Goal: Task Accomplishment & Management: Manage account settings

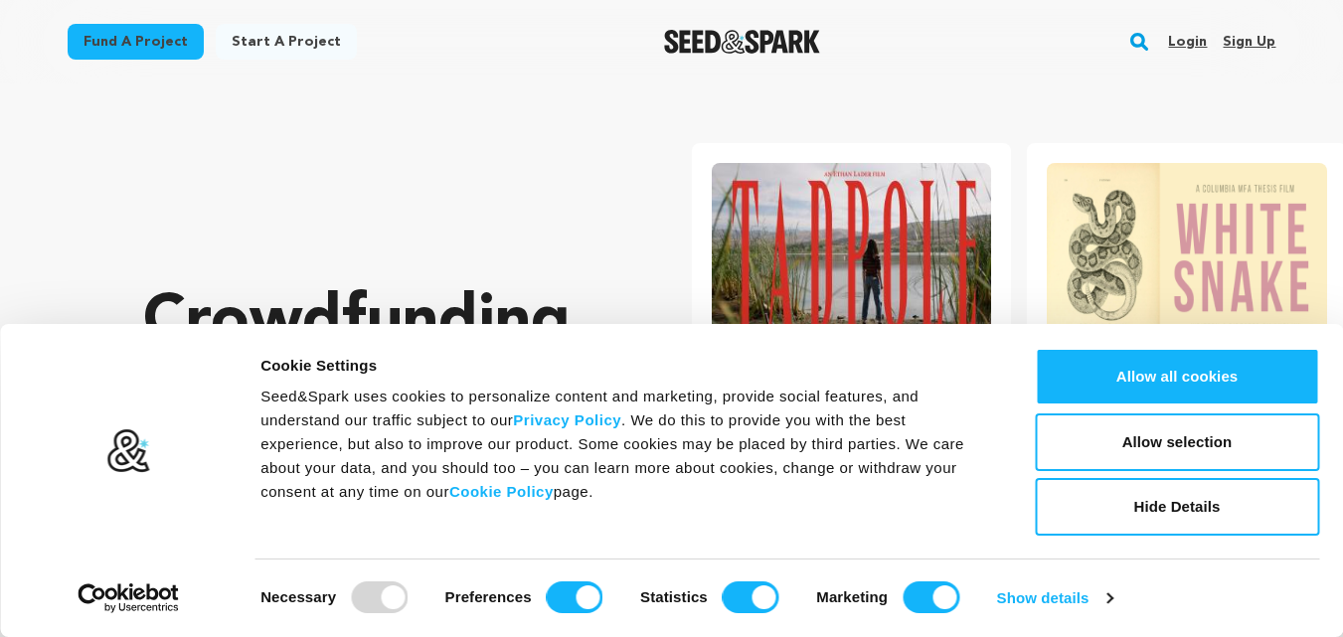
click at [1268, 36] on link "Sign up" at bounding box center [1248, 42] width 53 height 32
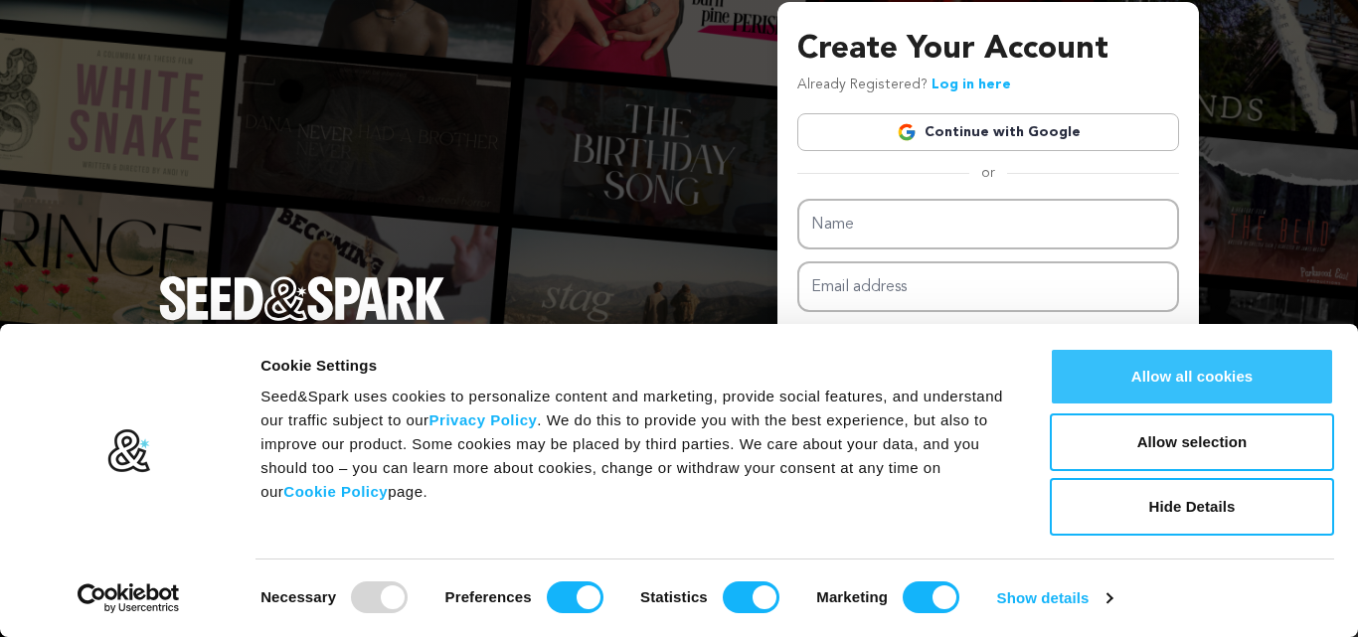
click at [1199, 388] on button "Allow all cookies" at bounding box center [1191, 377] width 284 height 58
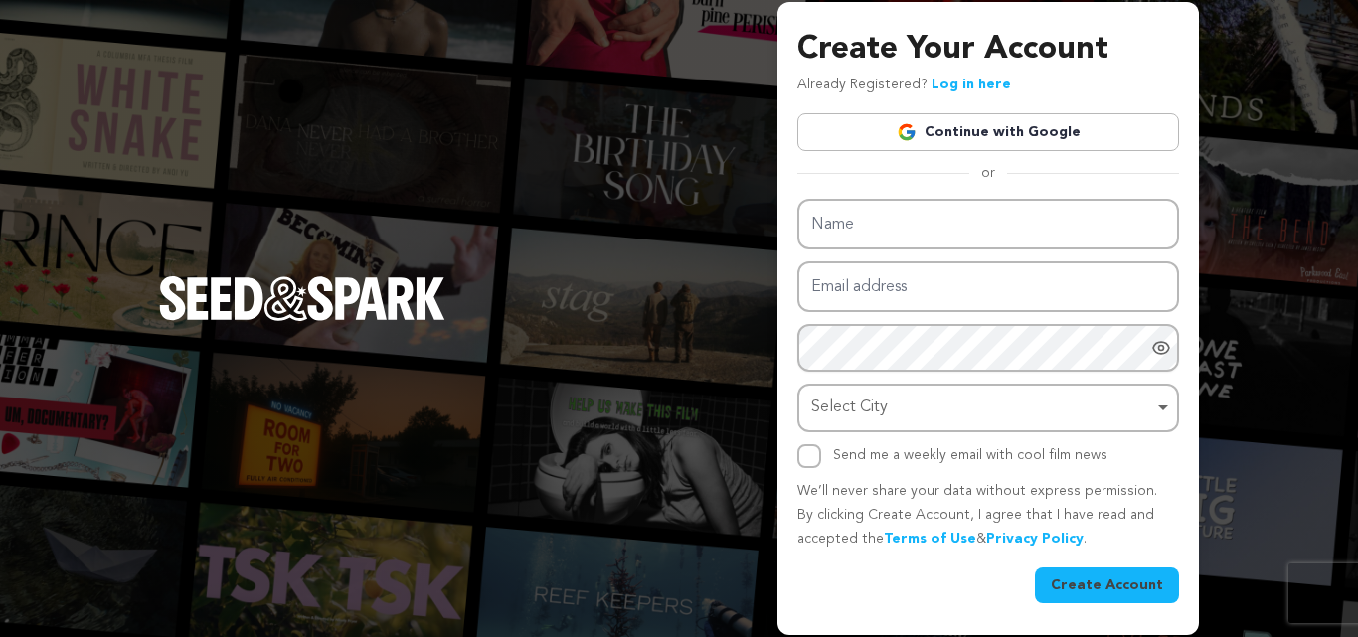
click at [916, 154] on div "Create Your Account Already Registered? Log in here Continue with Google or eyJ…" at bounding box center [988, 314] width 382 height 576
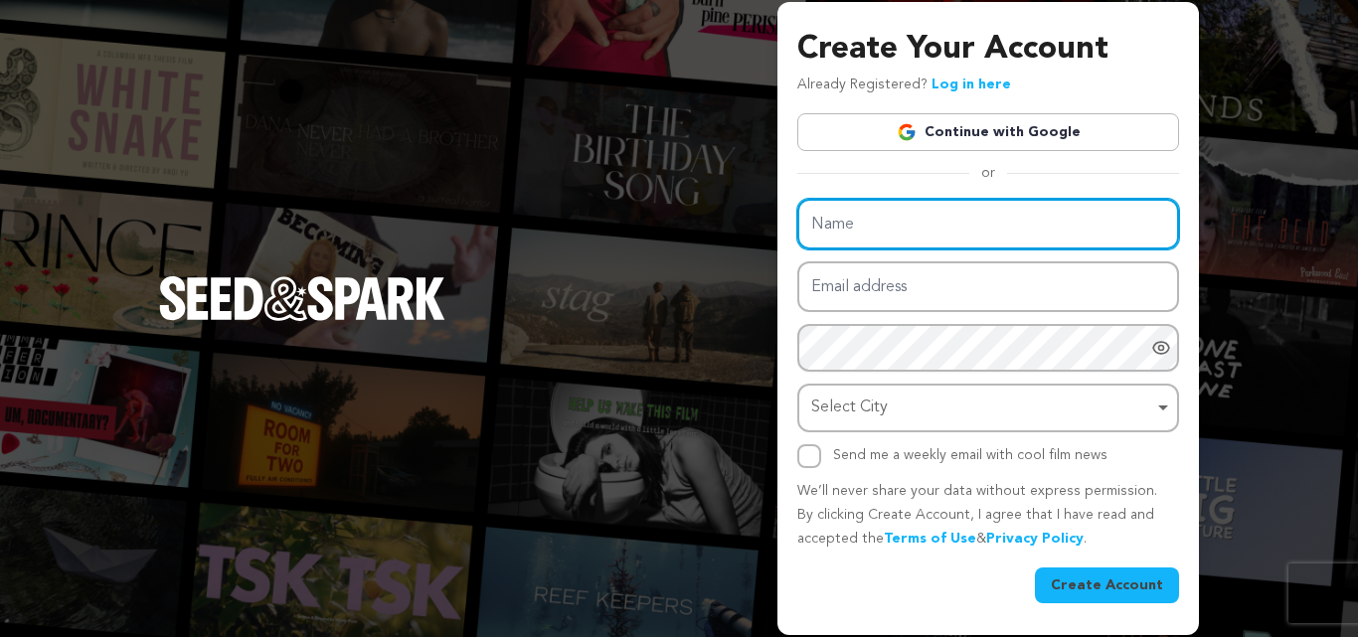
click at [913, 238] on input "Name" at bounding box center [988, 224] width 382 height 51
type input "CSA360"
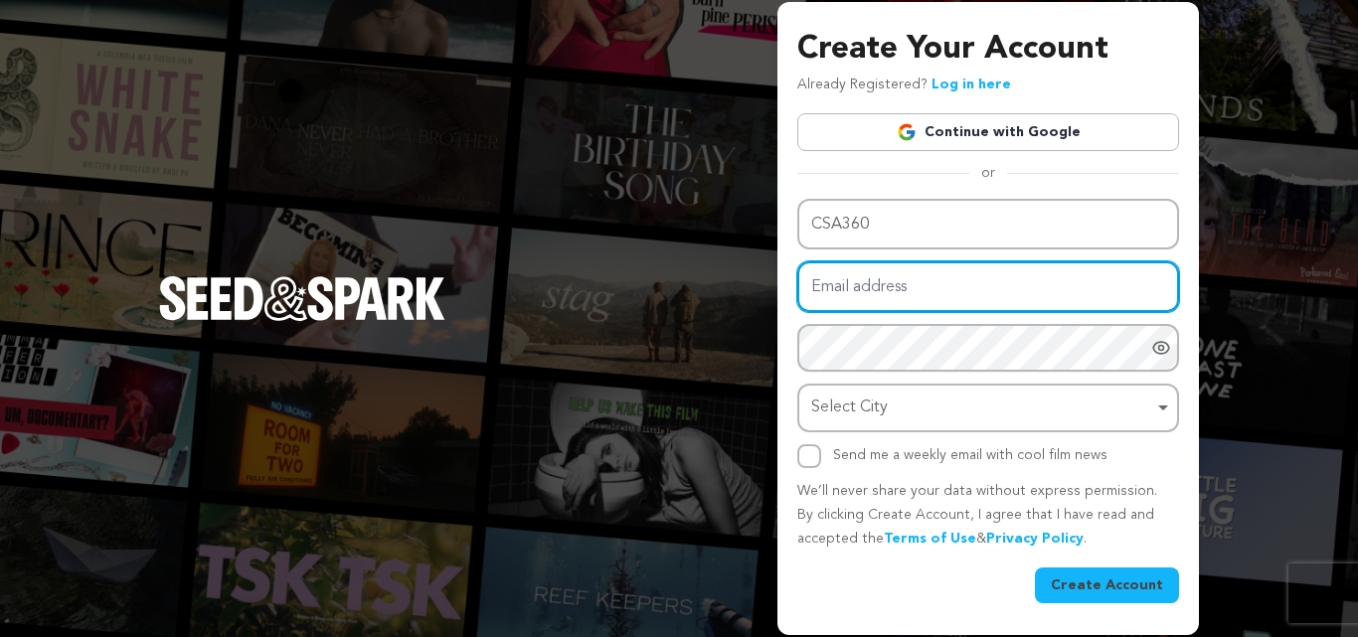
drag, startPoint x: 970, startPoint y: 294, endPoint x: 851, endPoint y: 311, distance: 120.4
click at [970, 294] on input "Email address" at bounding box center [988, 286] width 382 height 51
type input "CSA360Software@gmail.com"
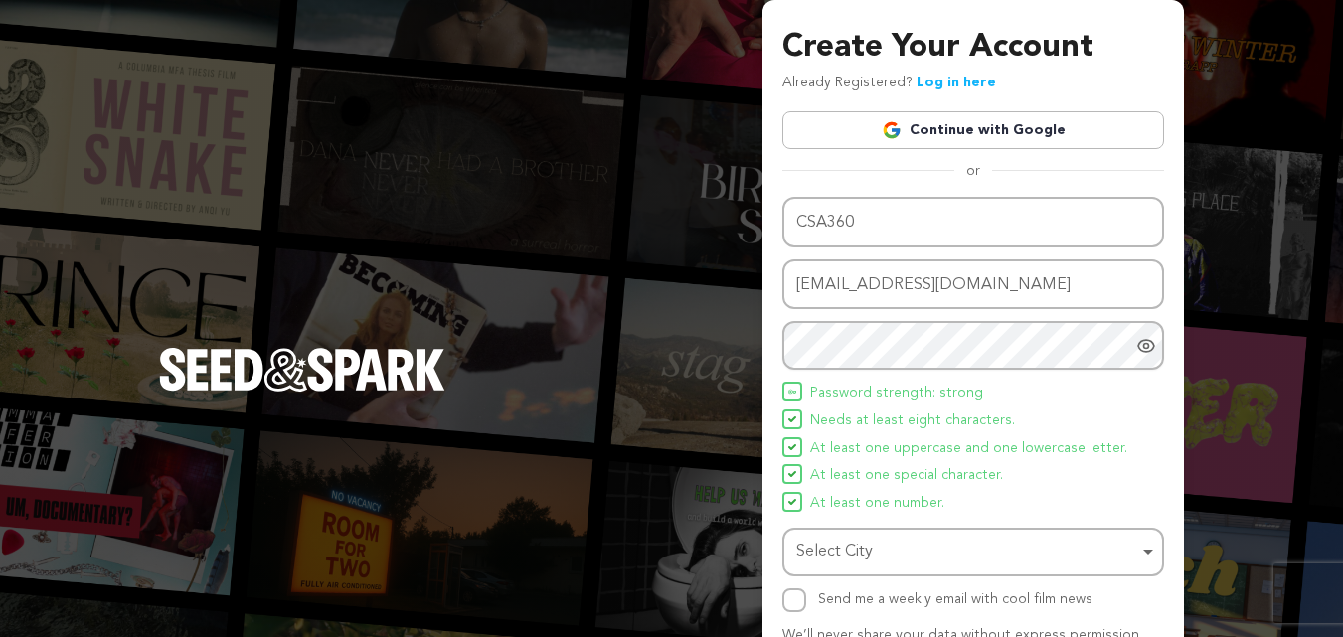
drag, startPoint x: 848, startPoint y: 403, endPoint x: 841, endPoint y: 424, distance: 22.0
click at [848, 405] on ul "Password strength: strong Needs at least eight characters. At least one upperca…" at bounding box center [973, 449] width 382 height 134
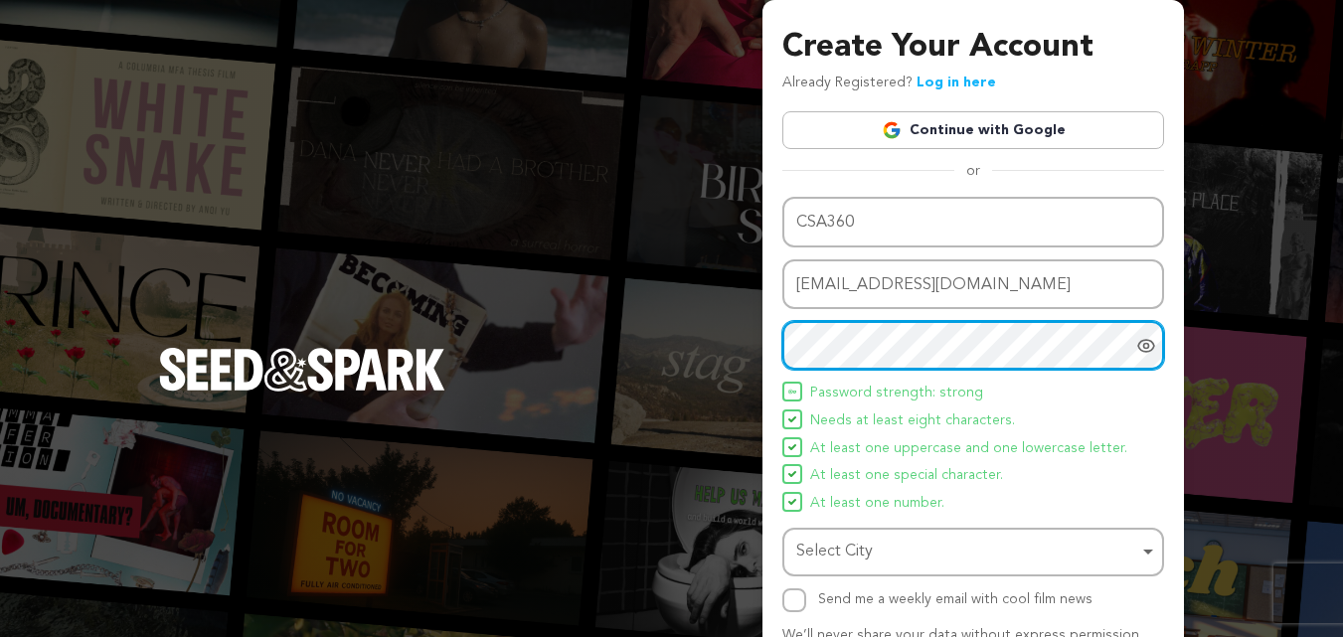
click at [845, 538] on div "Select City Remove item" at bounding box center [967, 552] width 342 height 29
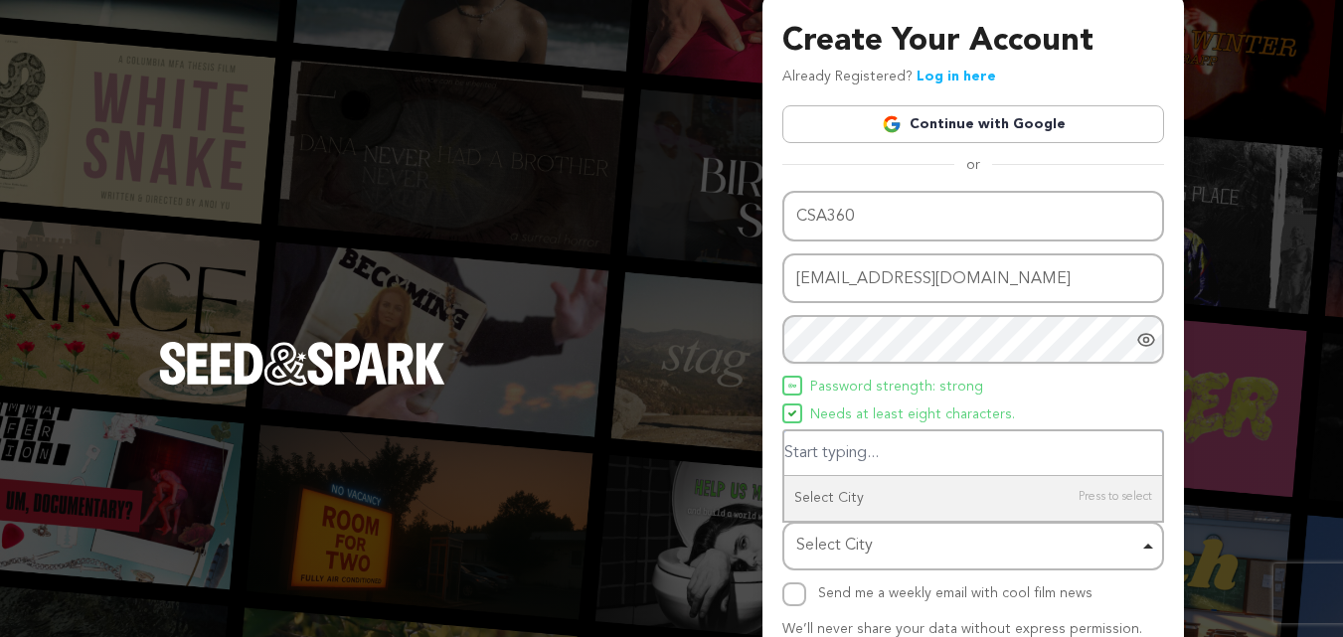
scroll to position [141, 0]
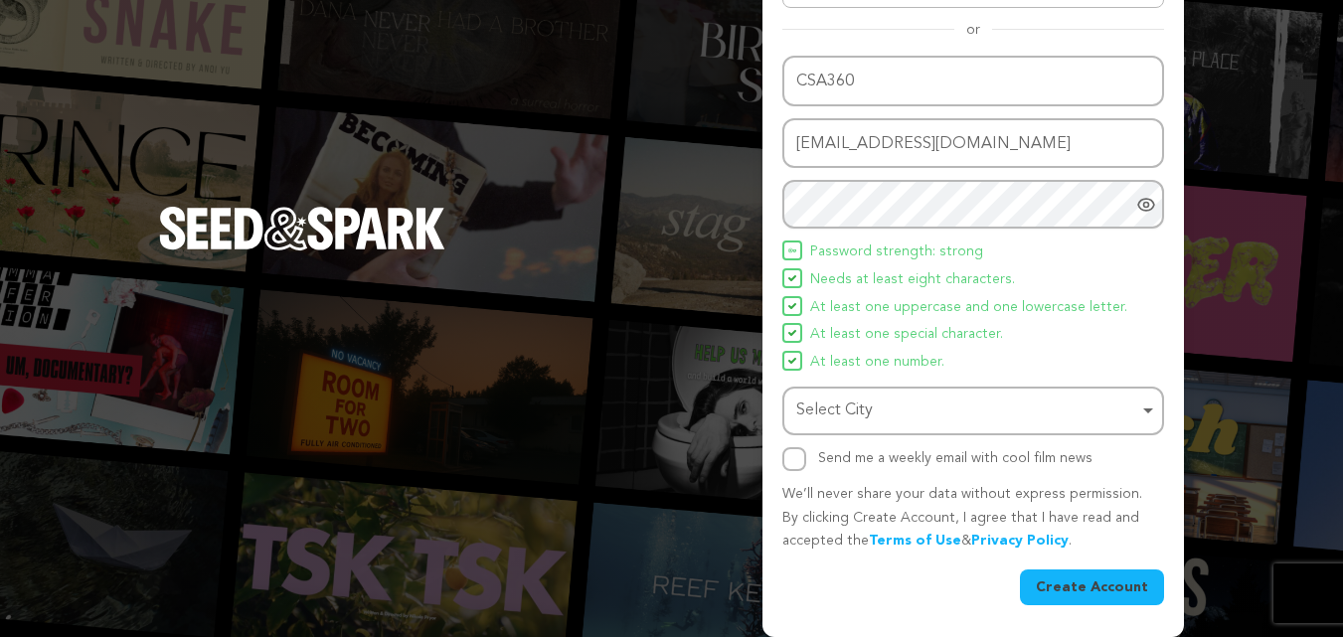
click at [878, 425] on div "Select City Remove item" at bounding box center [973, 411] width 362 height 37
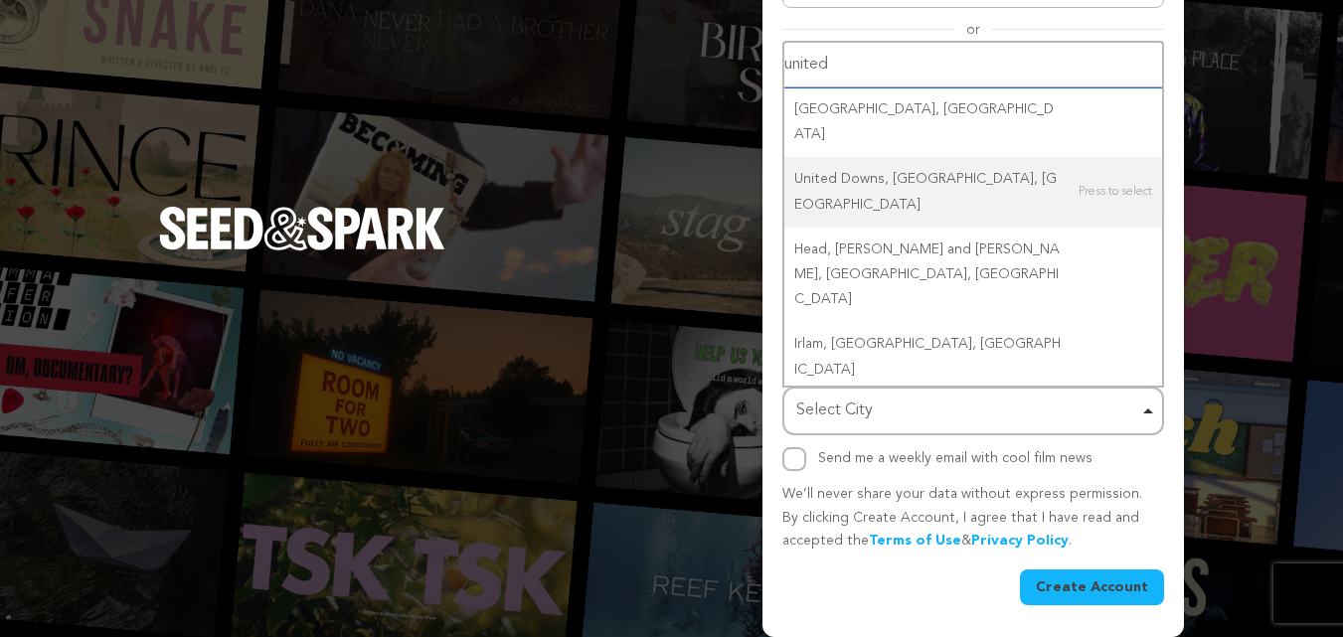
paste input "Carmel"
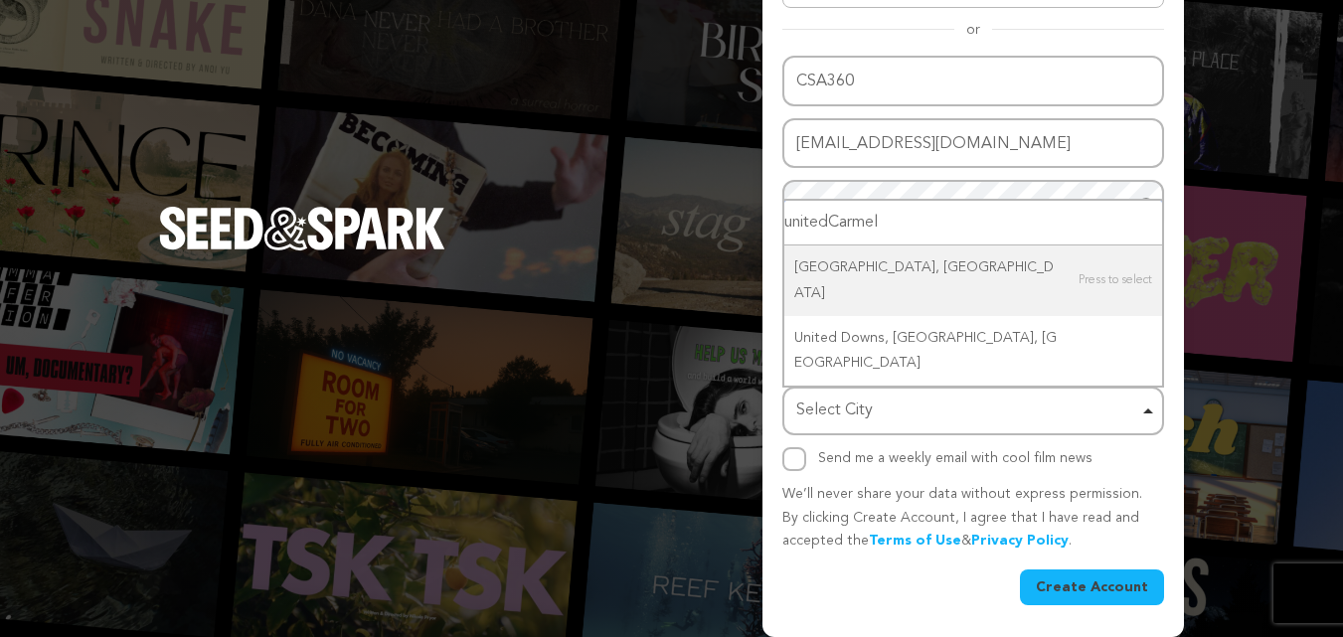
click at [885, 245] on input "unitedCarmel" at bounding box center [973, 223] width 378 height 45
paste input "Select City"
type input "Carmel"
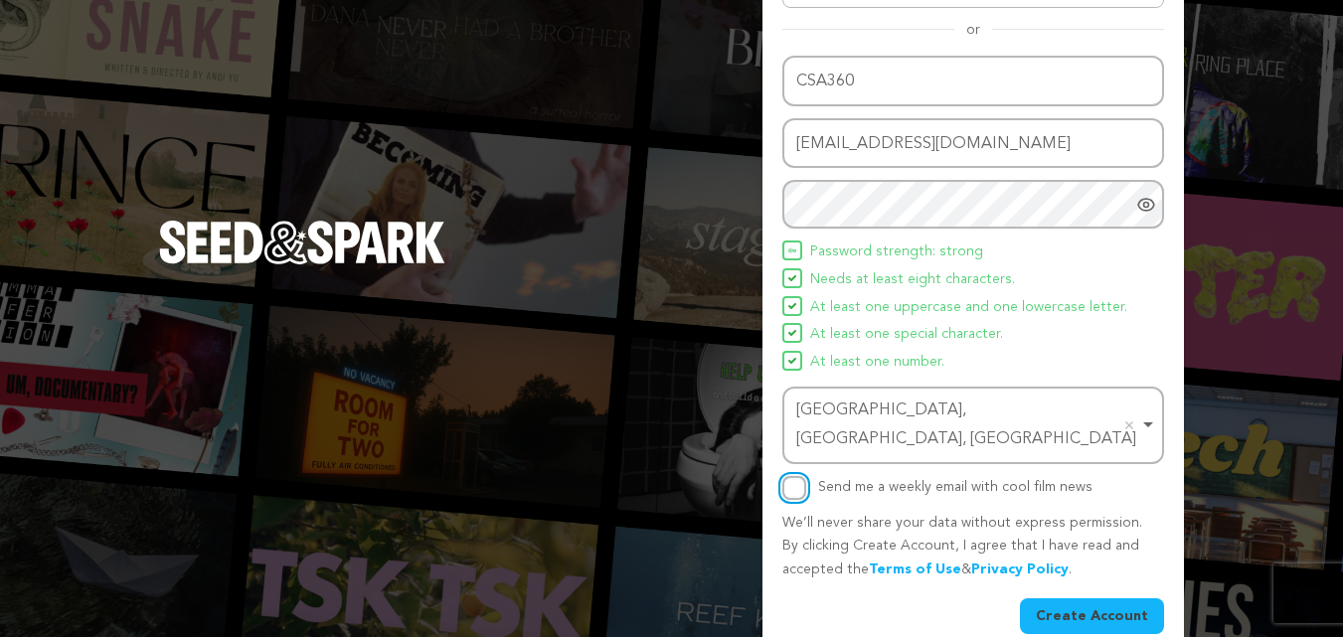
click at [804, 476] on input "Send me a weekly email with cool film news" at bounding box center [794, 488] width 24 height 24
checkbox input "true"
click at [1097, 598] on button "Create Account" at bounding box center [1092, 616] width 144 height 36
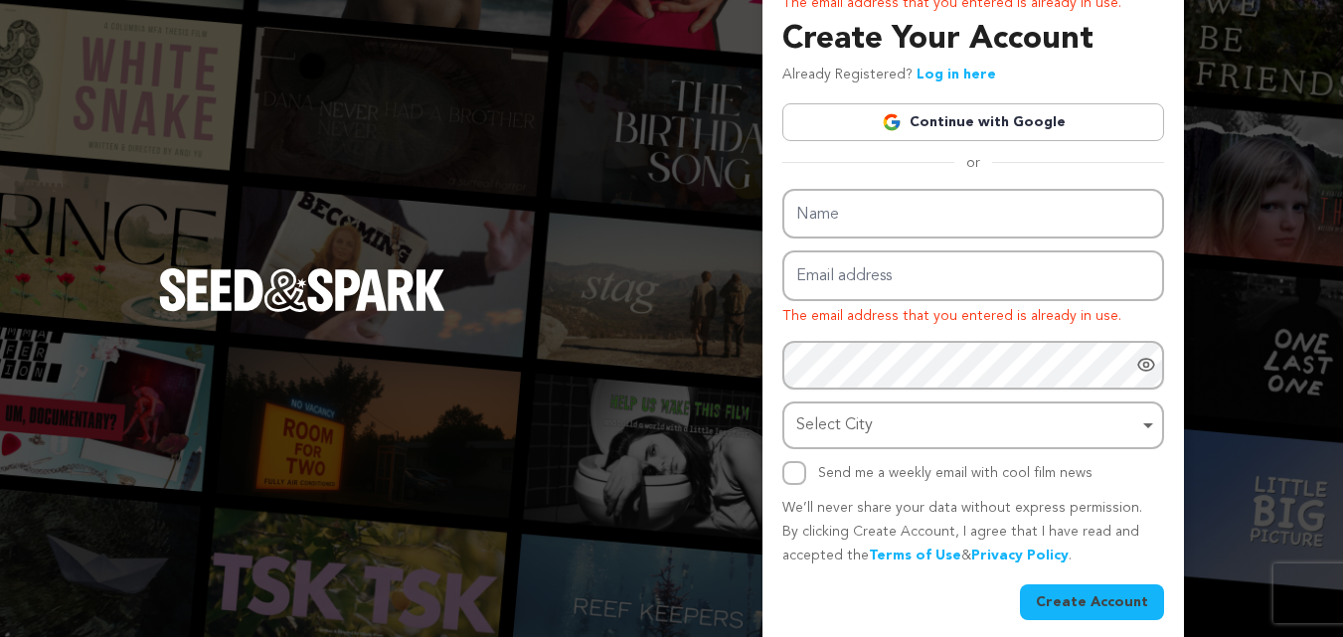
scroll to position [47, 0]
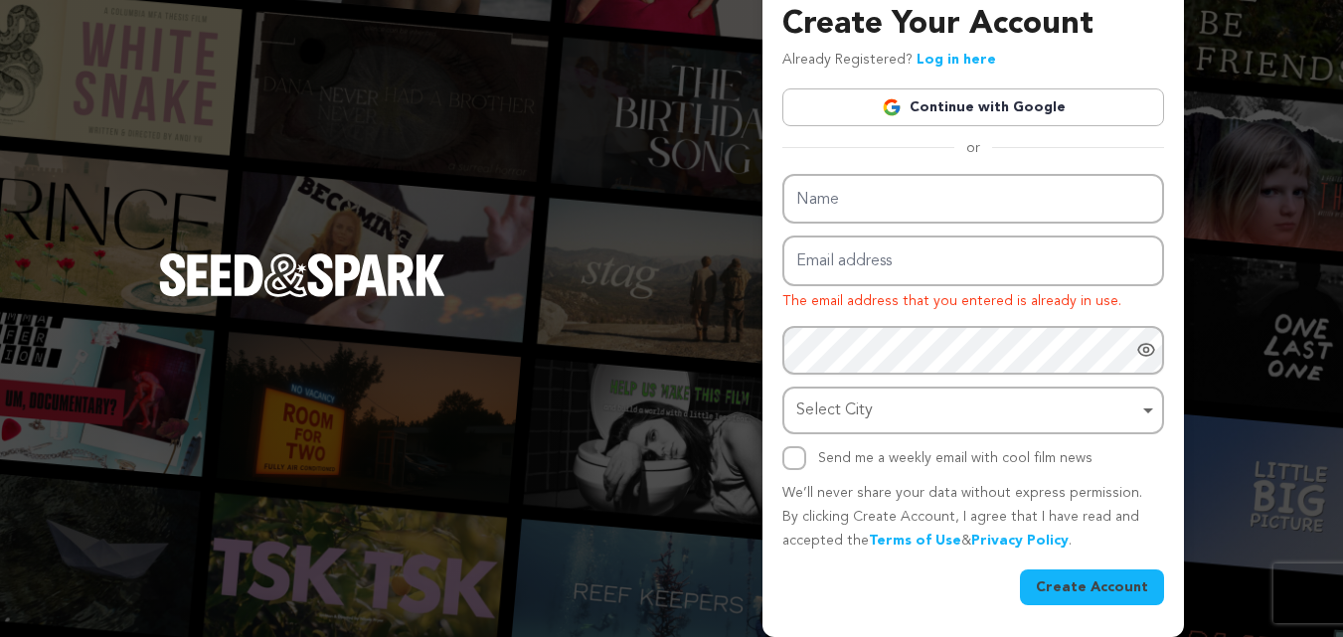
click at [940, 61] on link "Log in here" at bounding box center [956, 60] width 80 height 14
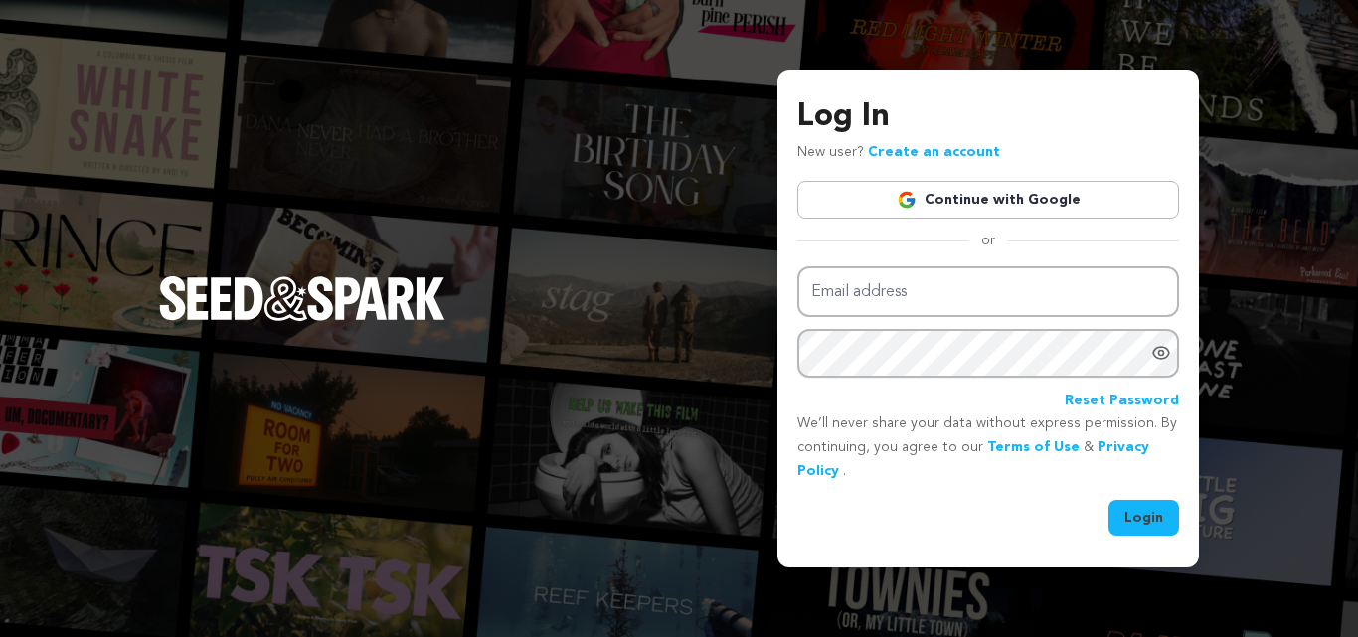
click at [929, 205] on link "Continue with Google" at bounding box center [988, 200] width 382 height 38
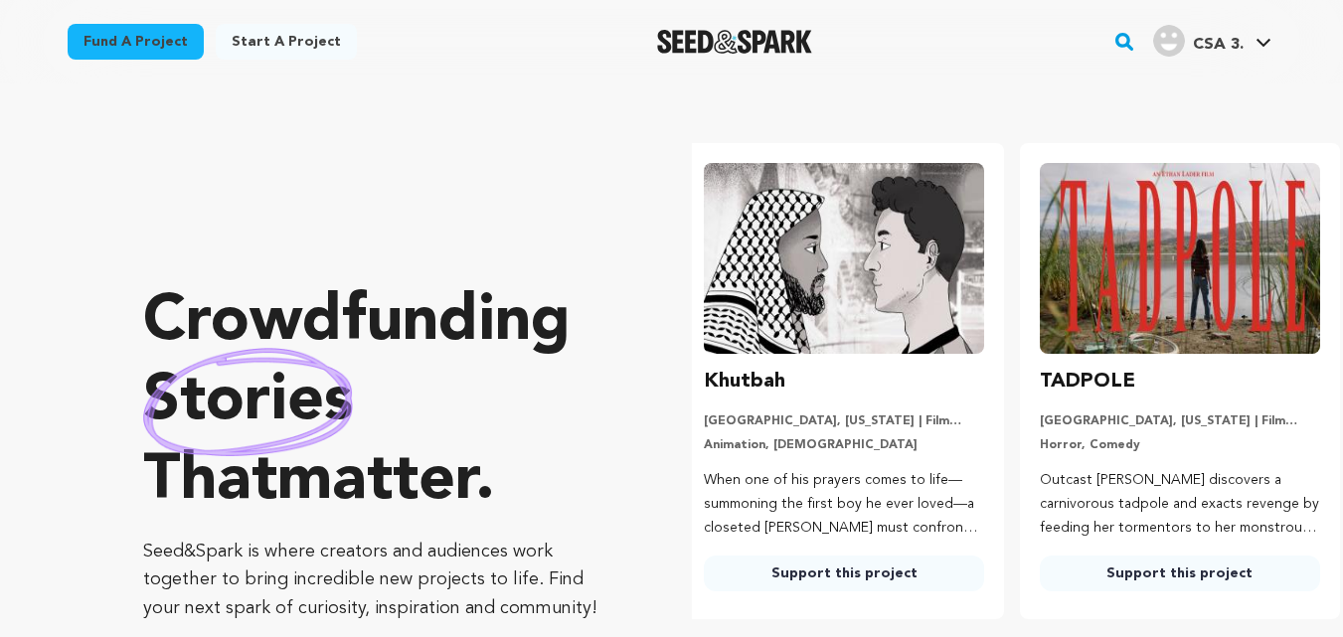
scroll to position [0, 352]
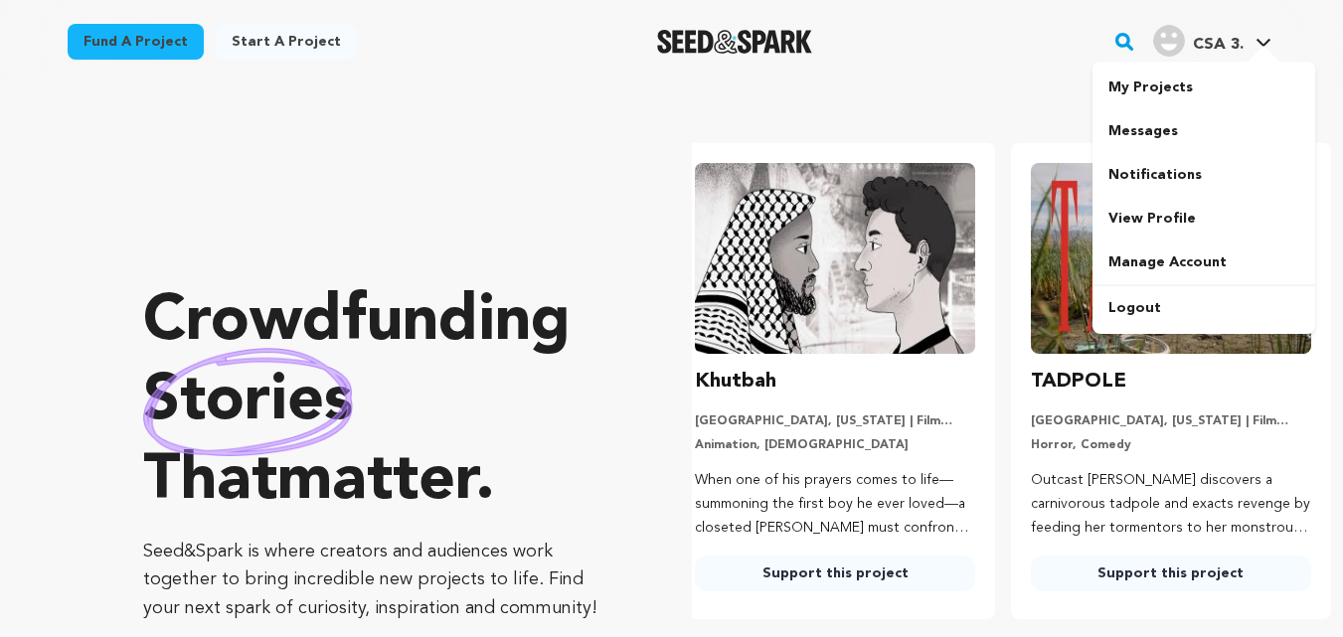
click at [1264, 50] on div at bounding box center [1263, 56] width 40 height 20
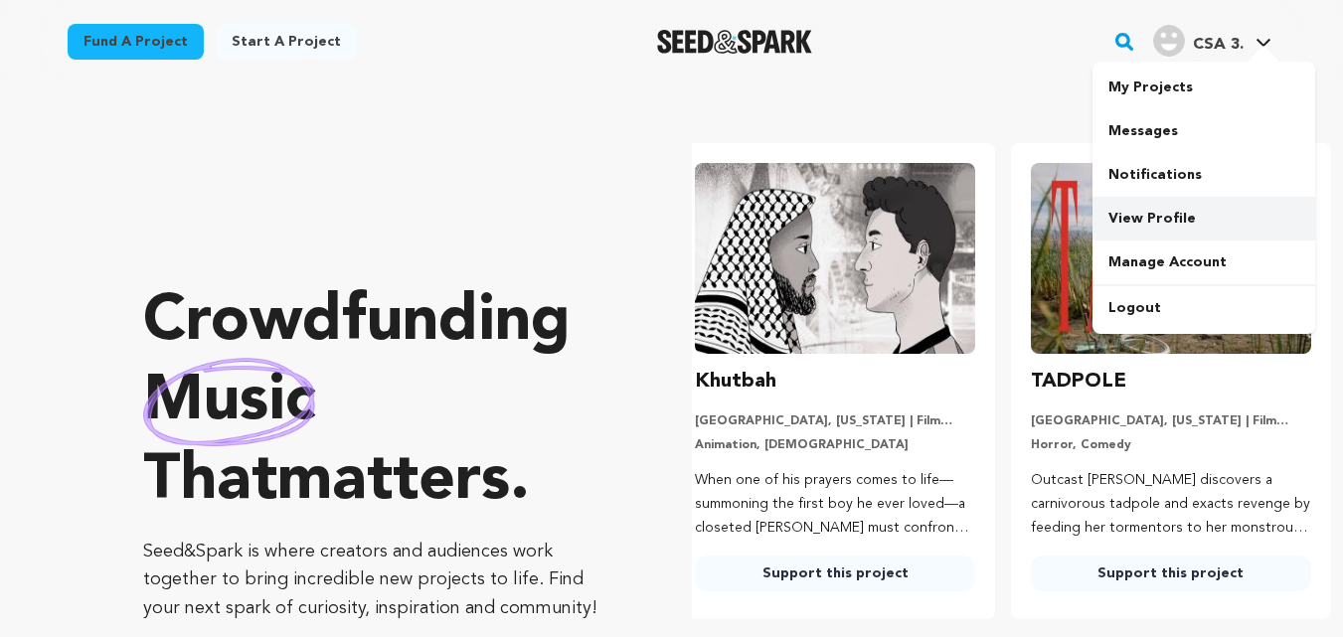
click at [1165, 225] on link "View Profile" at bounding box center [1203, 219] width 223 height 44
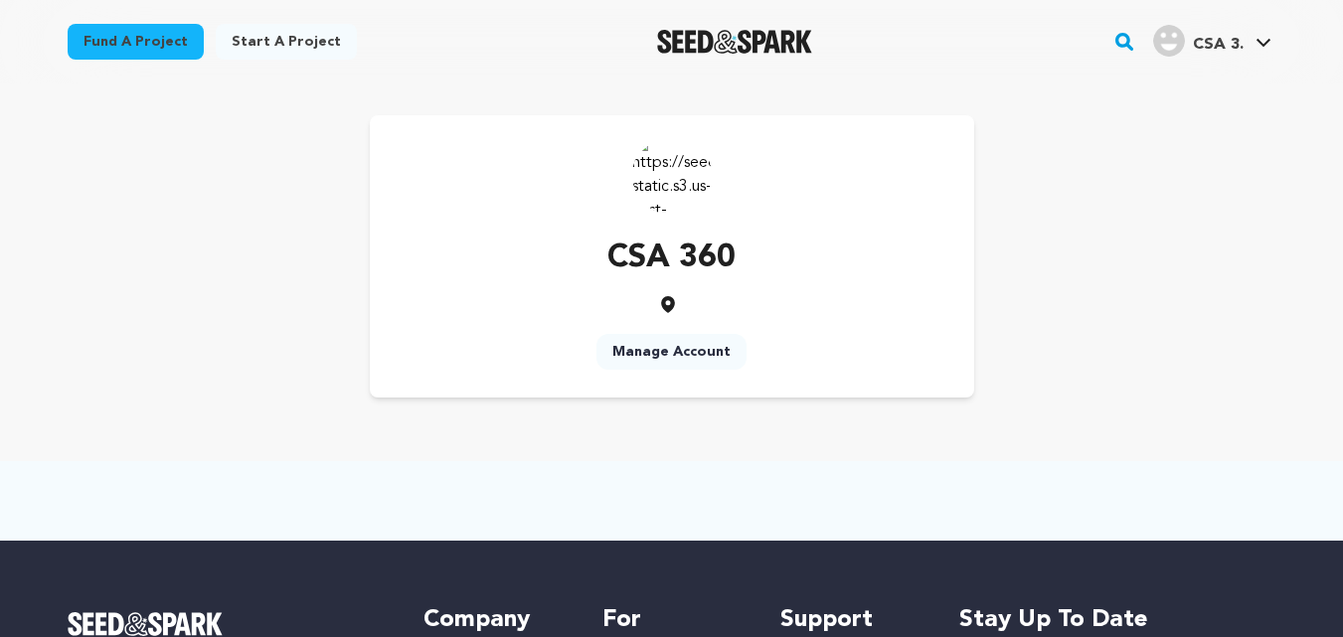
click at [637, 344] on link "Manage Account" at bounding box center [671, 352] width 150 height 36
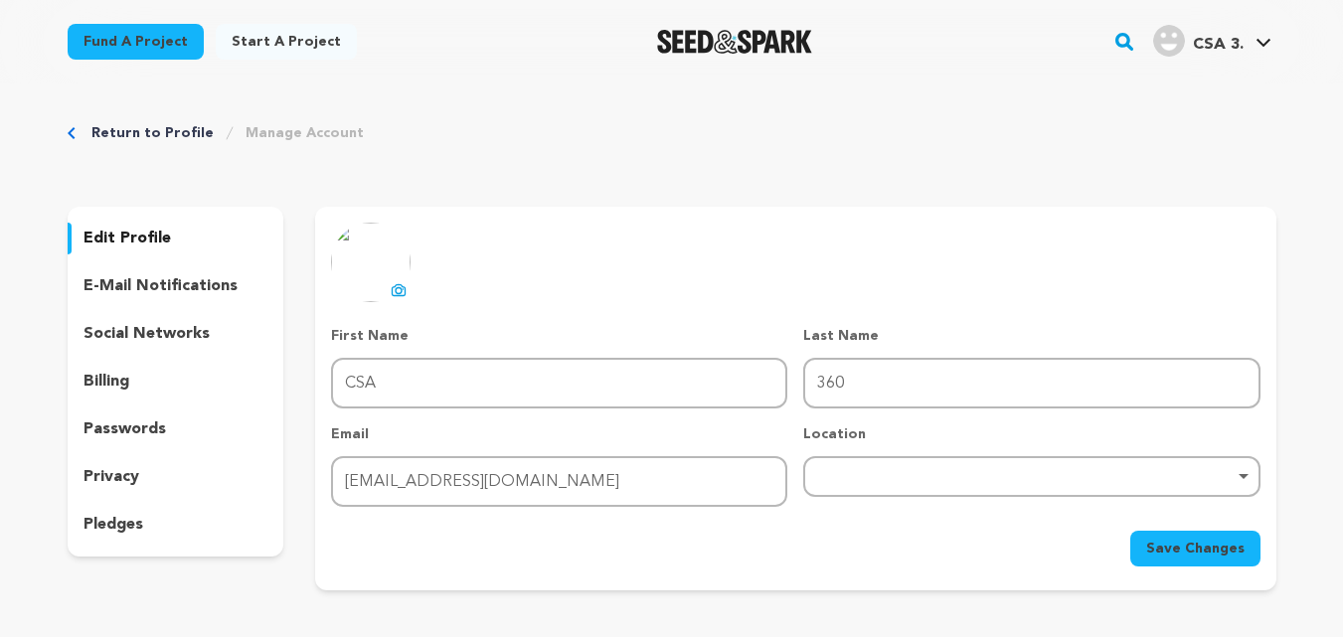
click at [393, 275] on img at bounding box center [371, 263] width 80 height 80
click at [396, 287] on icon at bounding box center [399, 290] width 16 height 16
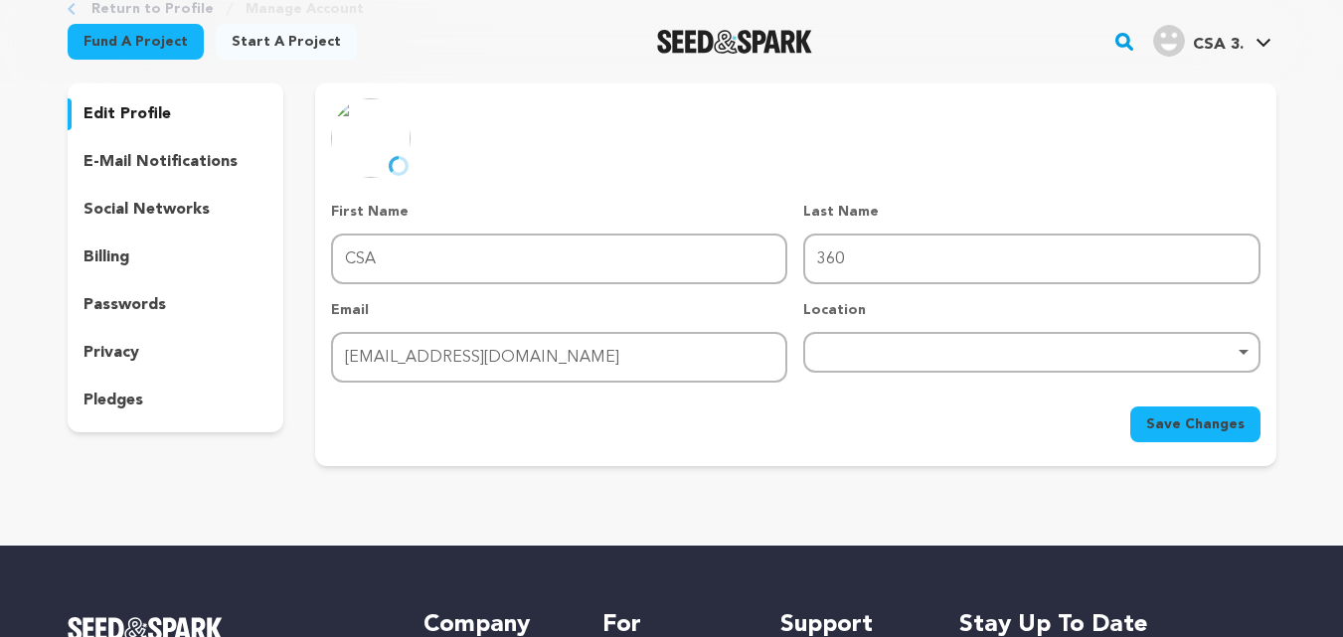
scroll to position [199, 0]
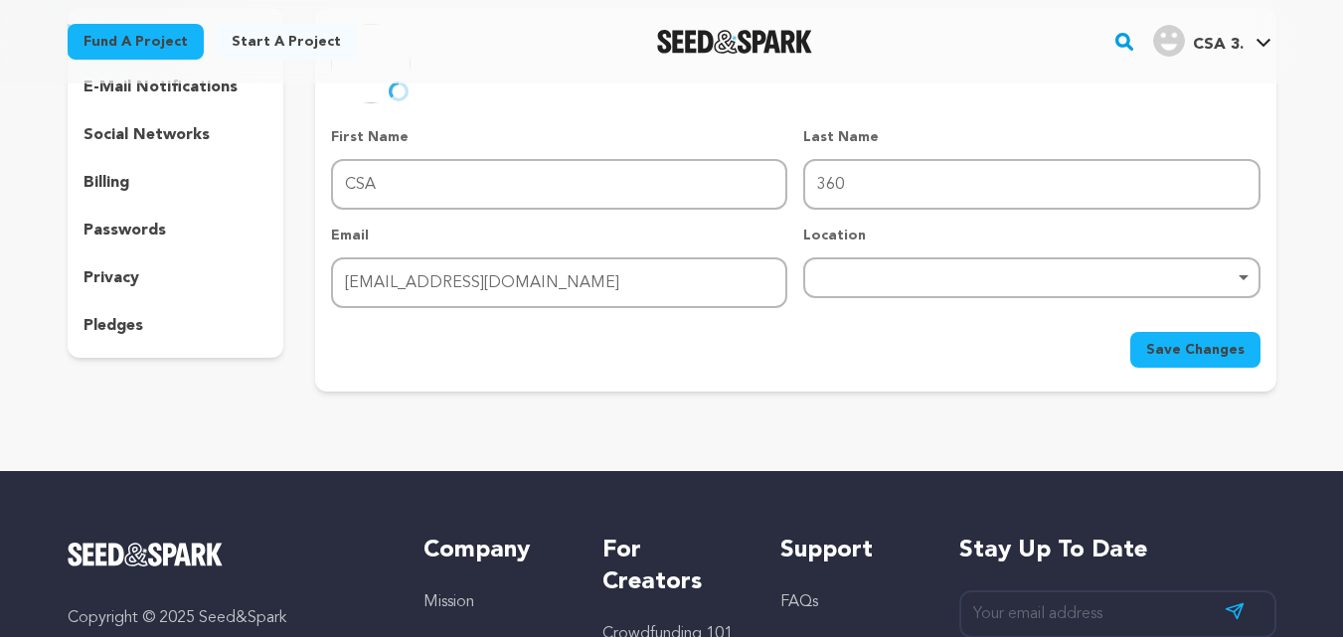
click at [892, 281] on div "Remove item" at bounding box center [1031, 277] width 436 height 8
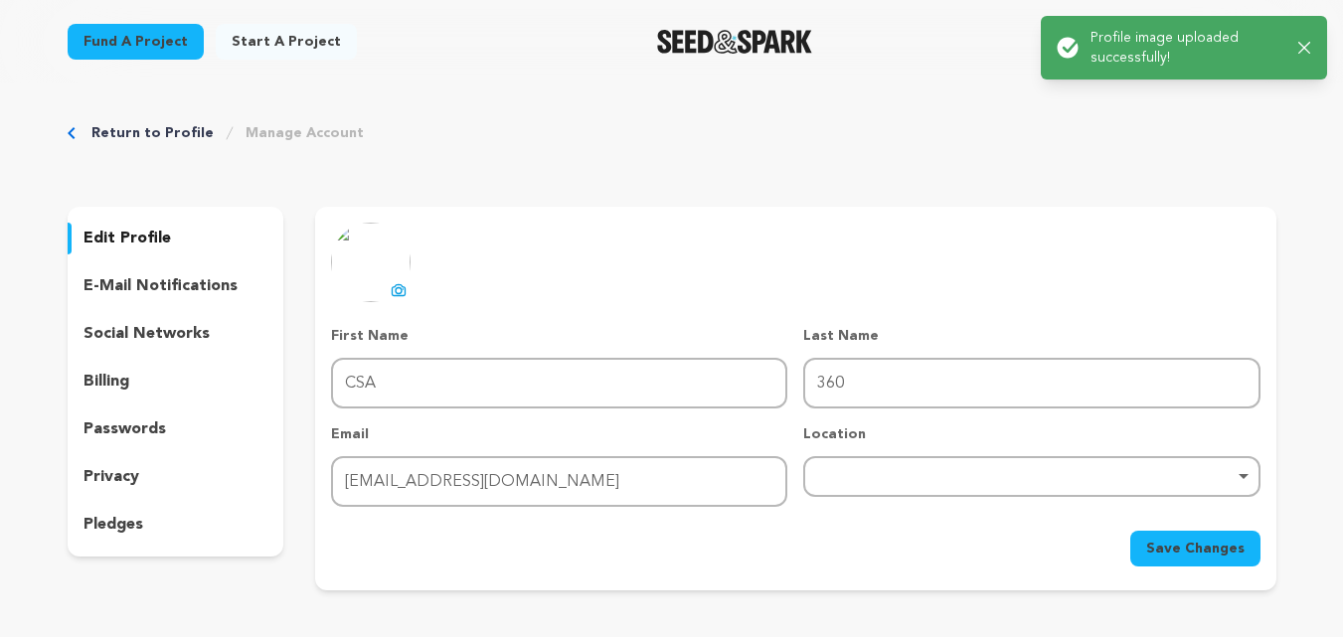
scroll to position [0, 0]
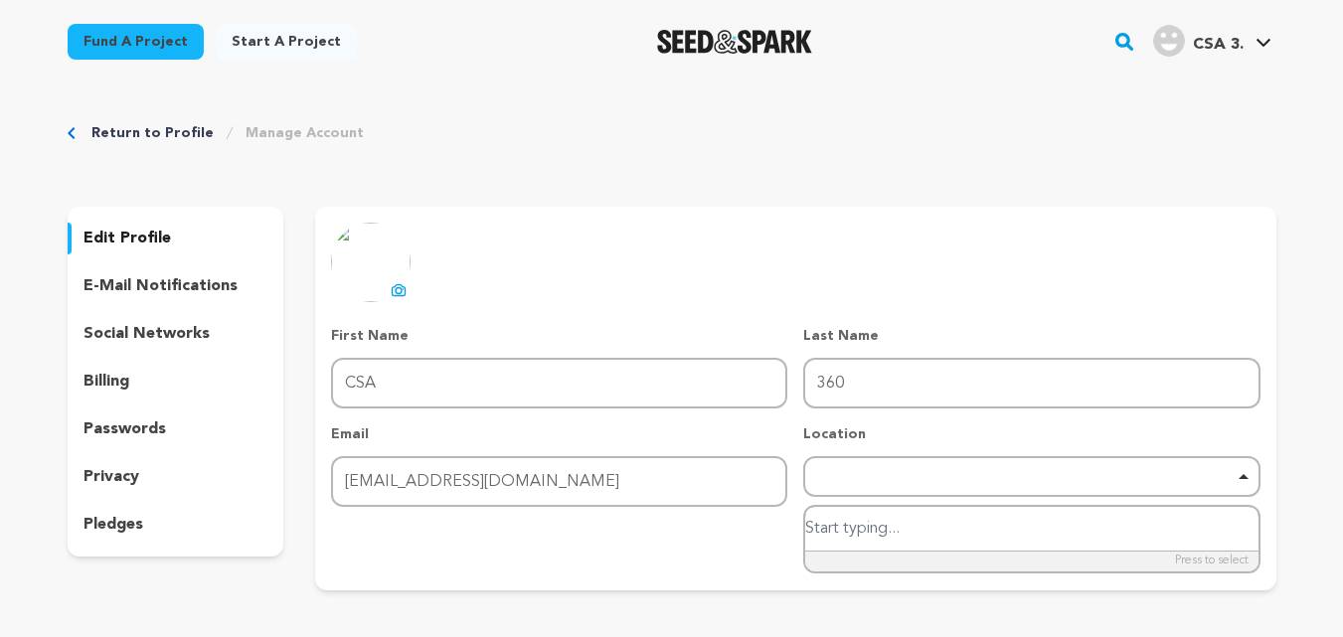
click at [866, 535] on input "search" at bounding box center [1031, 529] width 452 height 45
paste input "12400 N Meridian St, Carmel, IN 46032, United States"
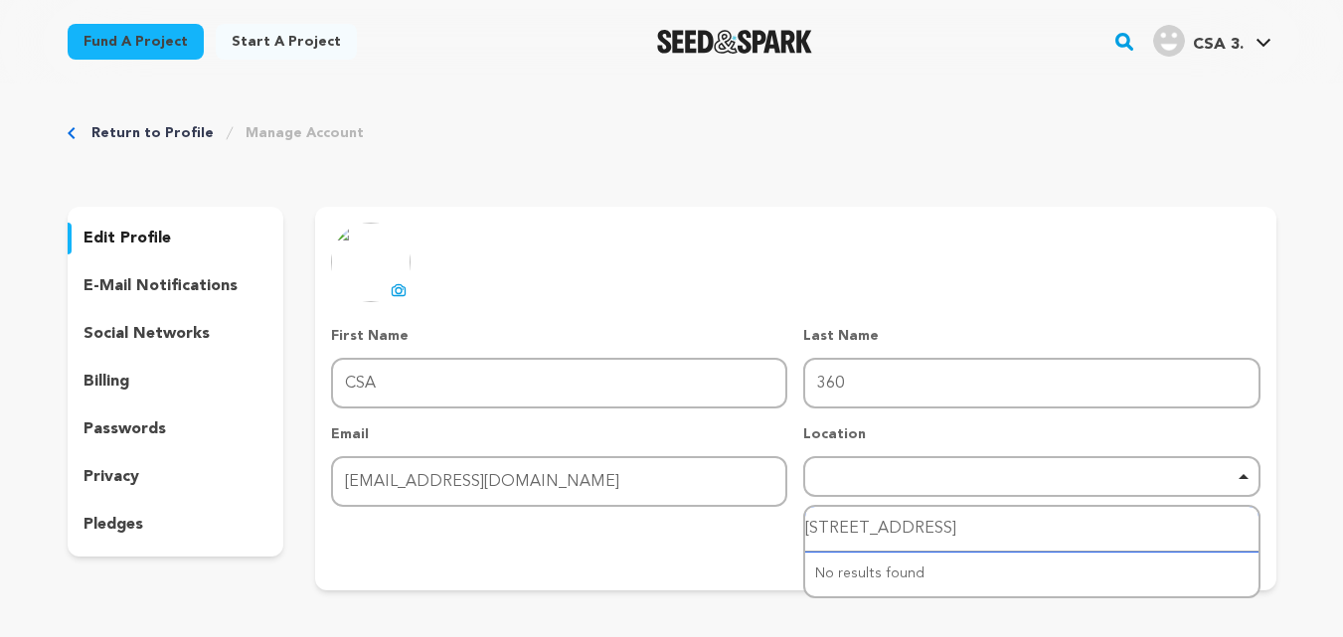
drag, startPoint x: 965, startPoint y: 531, endPoint x: 763, endPoint y: 533, distance: 201.8
click at [763, 533] on form "First Name First Name CSA Last Name Last Name 360 Email Email csa360software@gm…" at bounding box center [795, 446] width 928 height 241
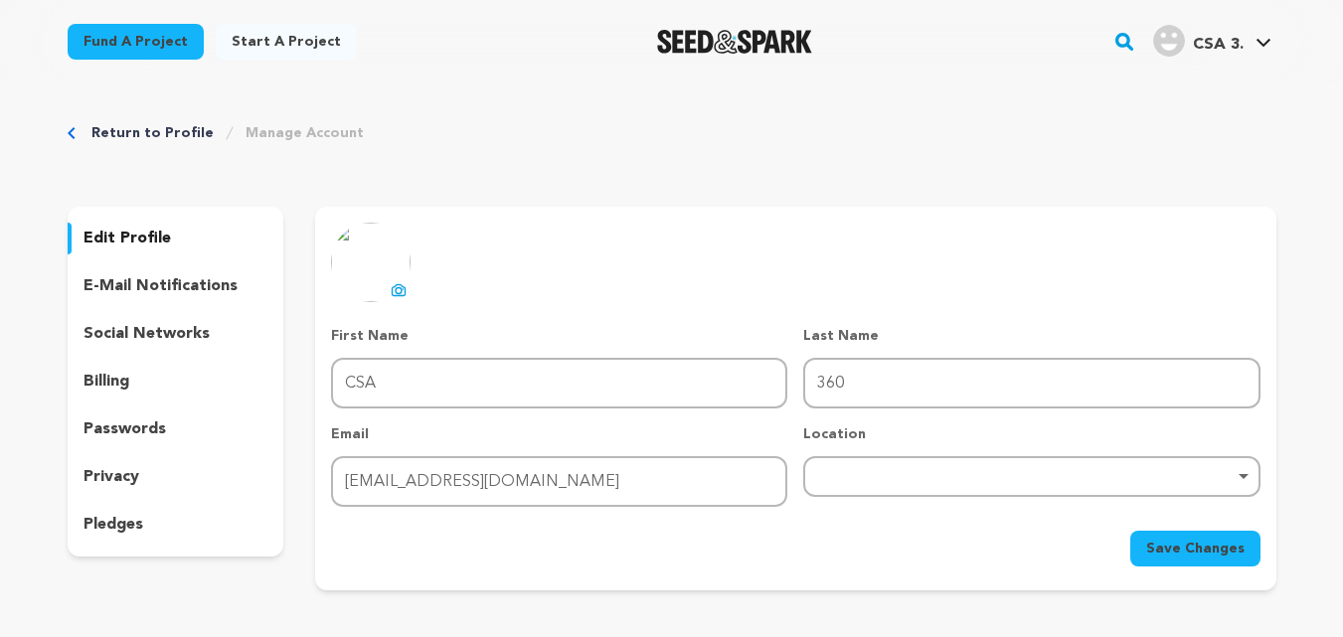
click at [918, 487] on div "Remove item 12400 N Meridian St, Carmel, IN 46032, United States No results fou…" at bounding box center [1031, 476] width 456 height 41
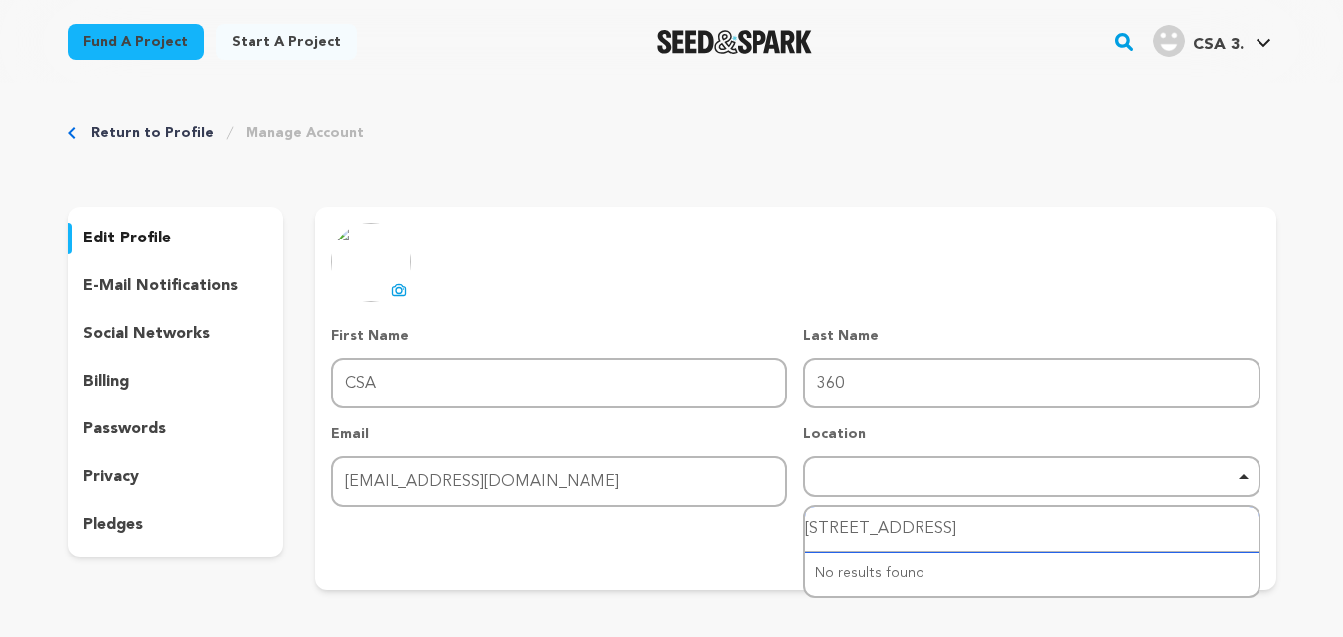
type input "Carmel, IN 46032, United States"
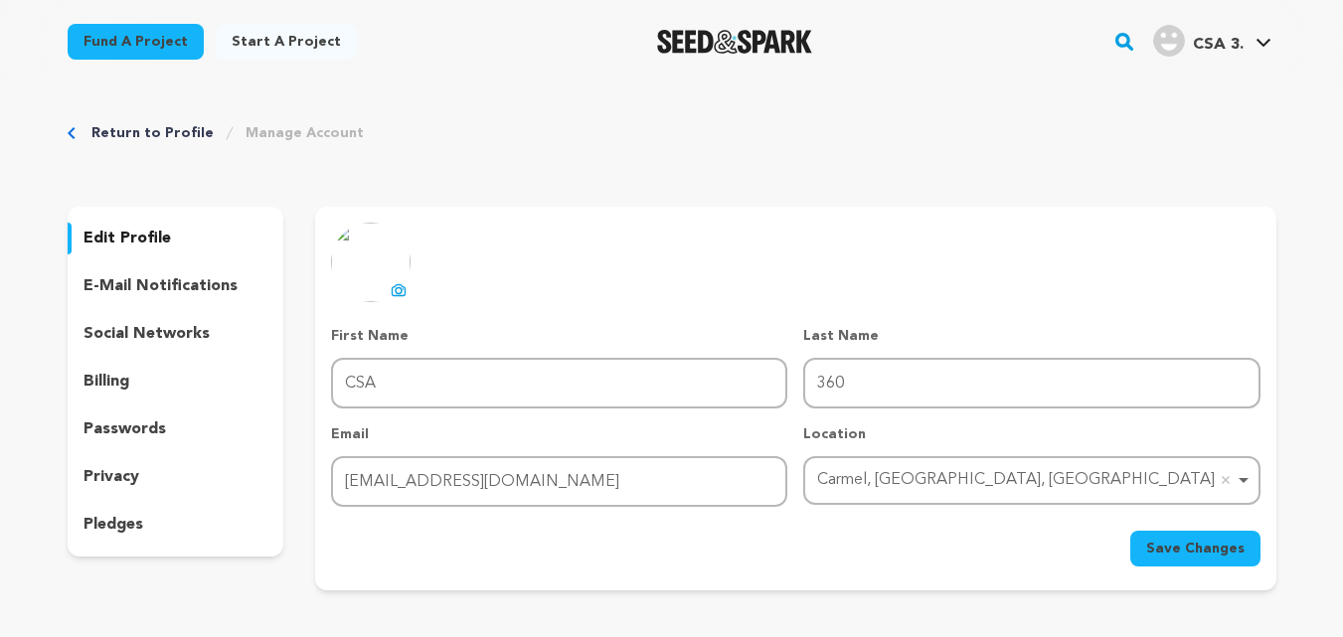
click at [1183, 549] on span "Save Changes" at bounding box center [1195, 549] width 98 height 20
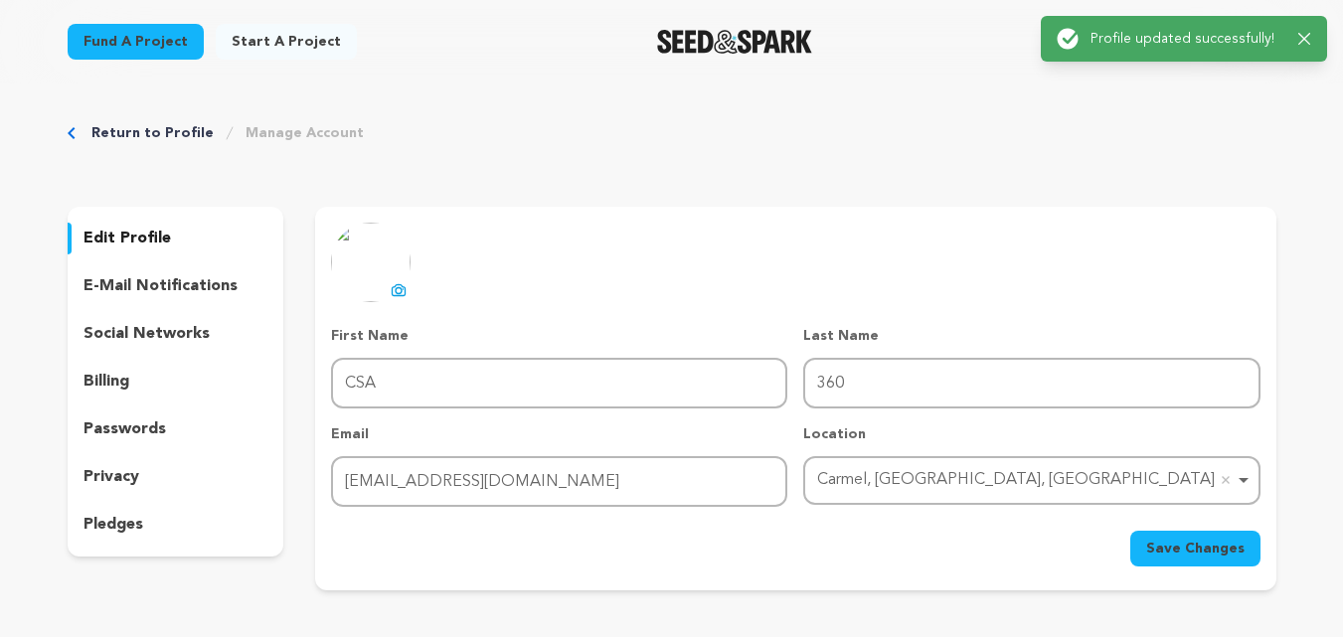
click at [599, 227] on div "uploading spinner upload profile image First Name First Name CSA Last Name Last…" at bounding box center [795, 395] width 928 height 344
click at [118, 330] on p "social networks" at bounding box center [146, 334] width 126 height 24
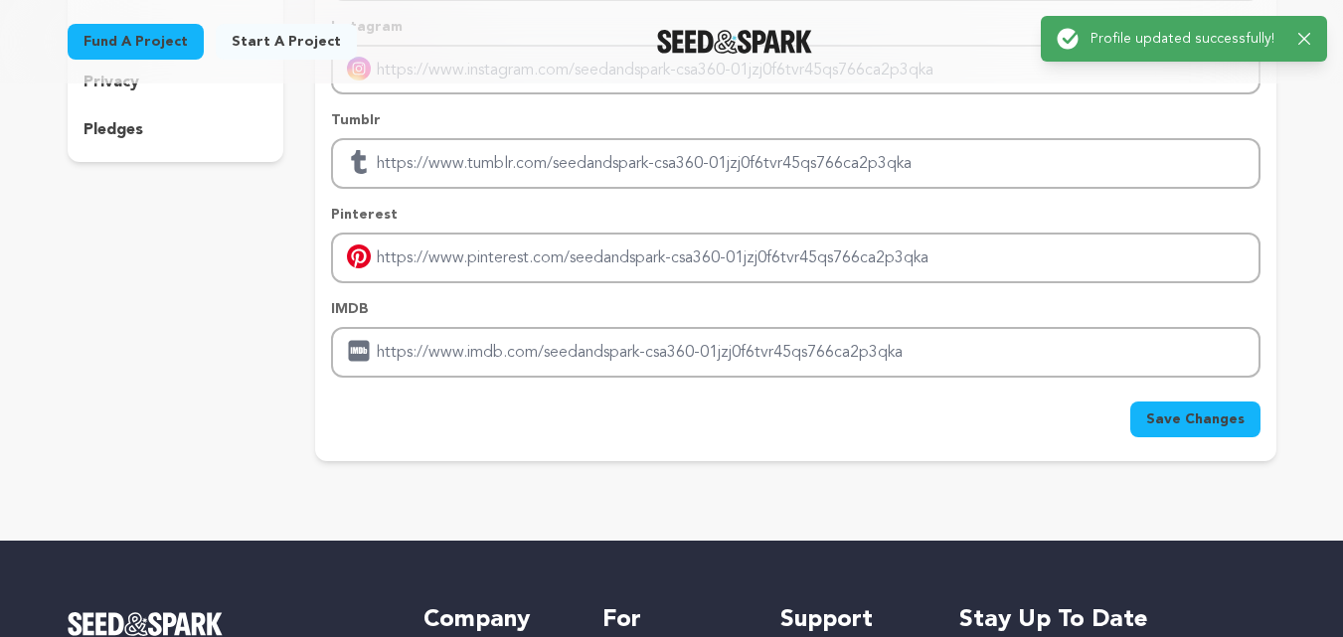
scroll to position [398, 0]
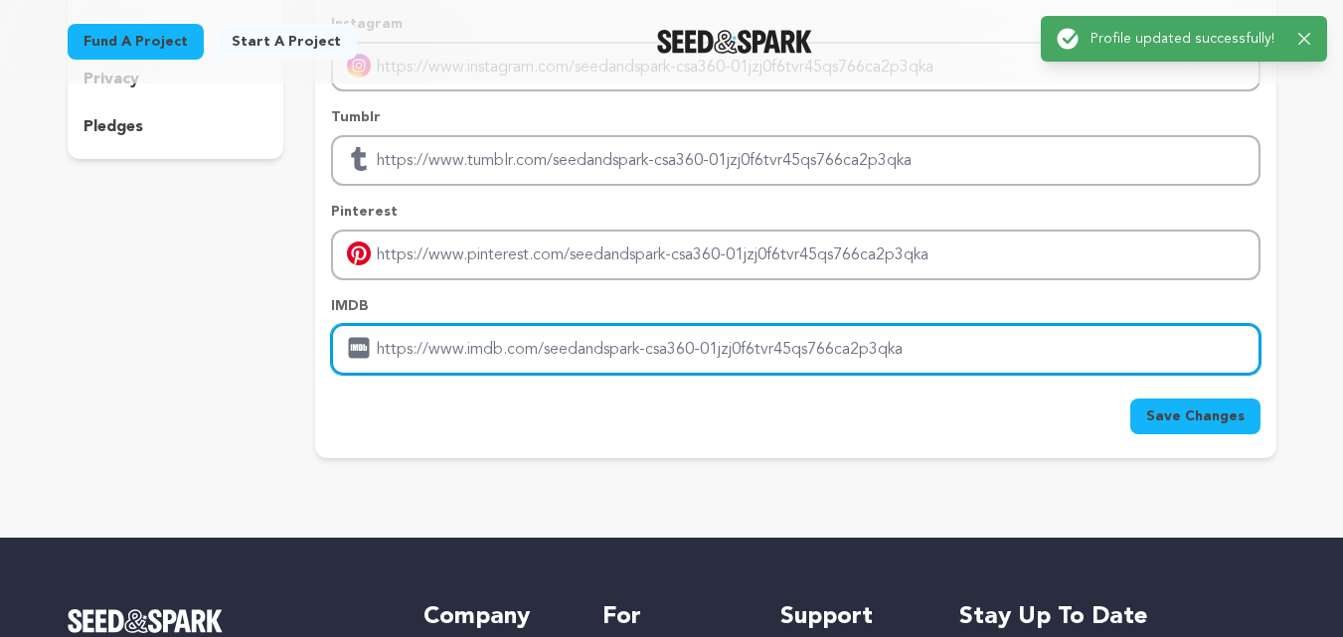
click at [479, 352] on input "Enter IMDB profile link" at bounding box center [795, 349] width 928 height 51
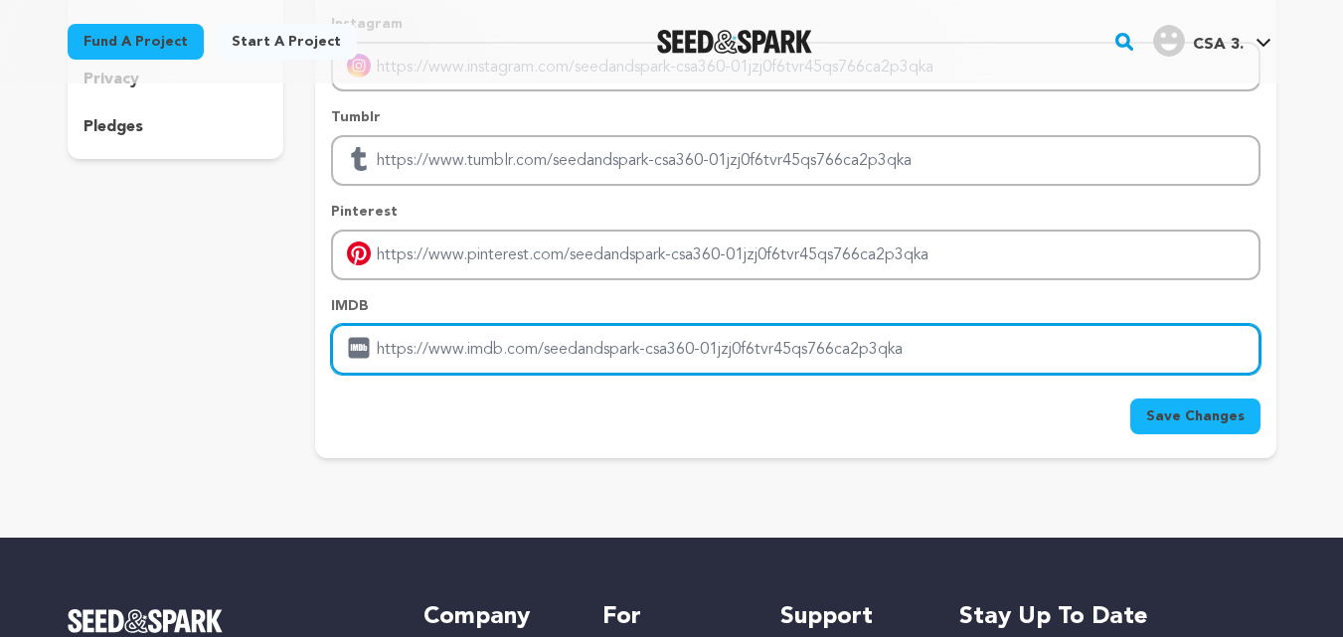
click at [479, 352] on input "Enter IMDB profile link" at bounding box center [795, 349] width 928 height 51
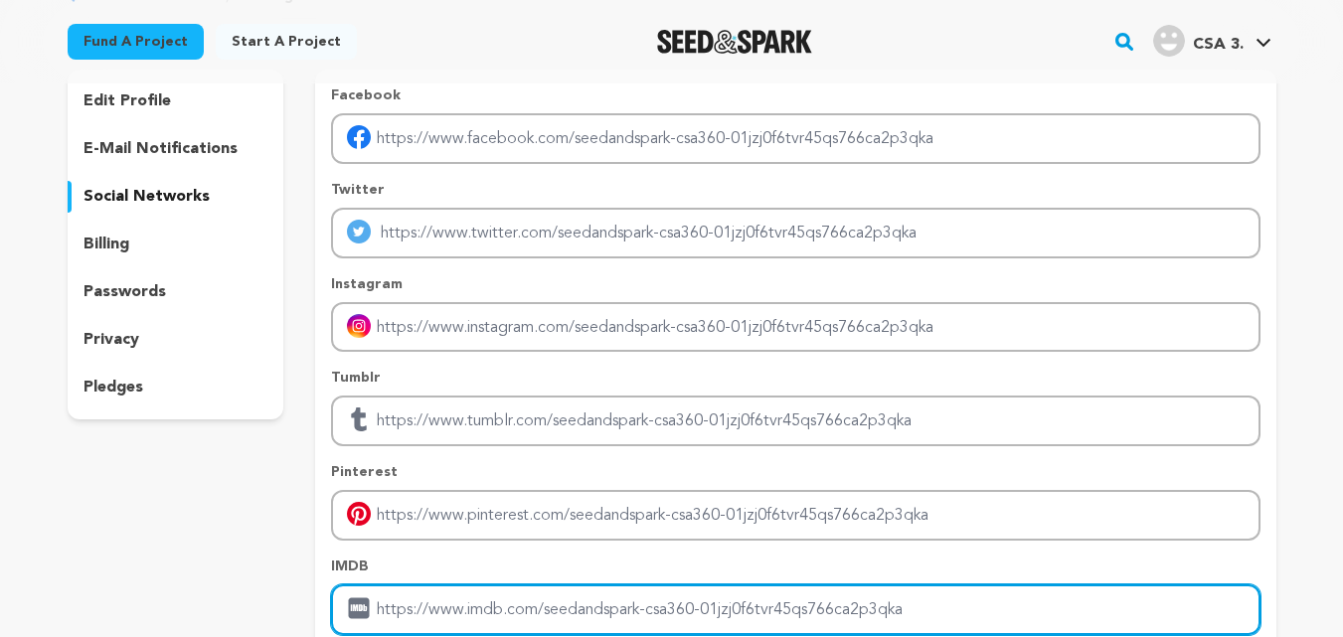
scroll to position [99, 0]
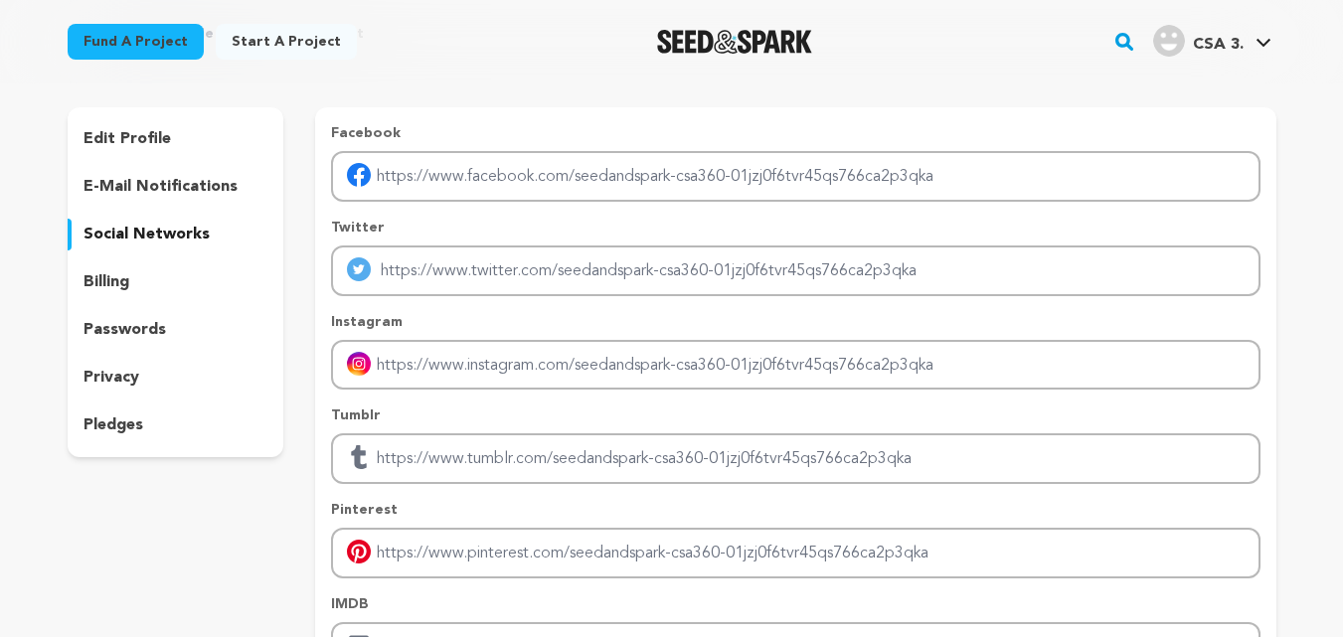
click at [137, 145] on p "edit profile" at bounding box center [126, 139] width 87 height 24
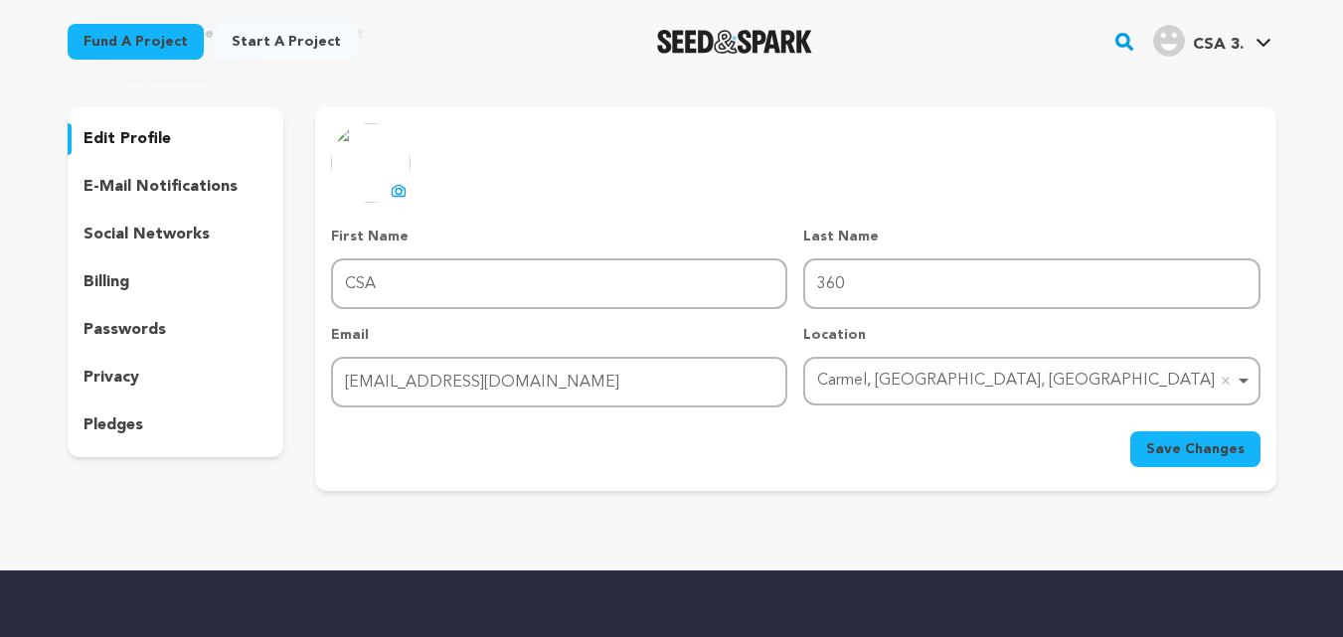
click at [296, 43] on link "Start a project" at bounding box center [286, 42] width 141 height 36
